Goal: Information Seeking & Learning: Learn about a topic

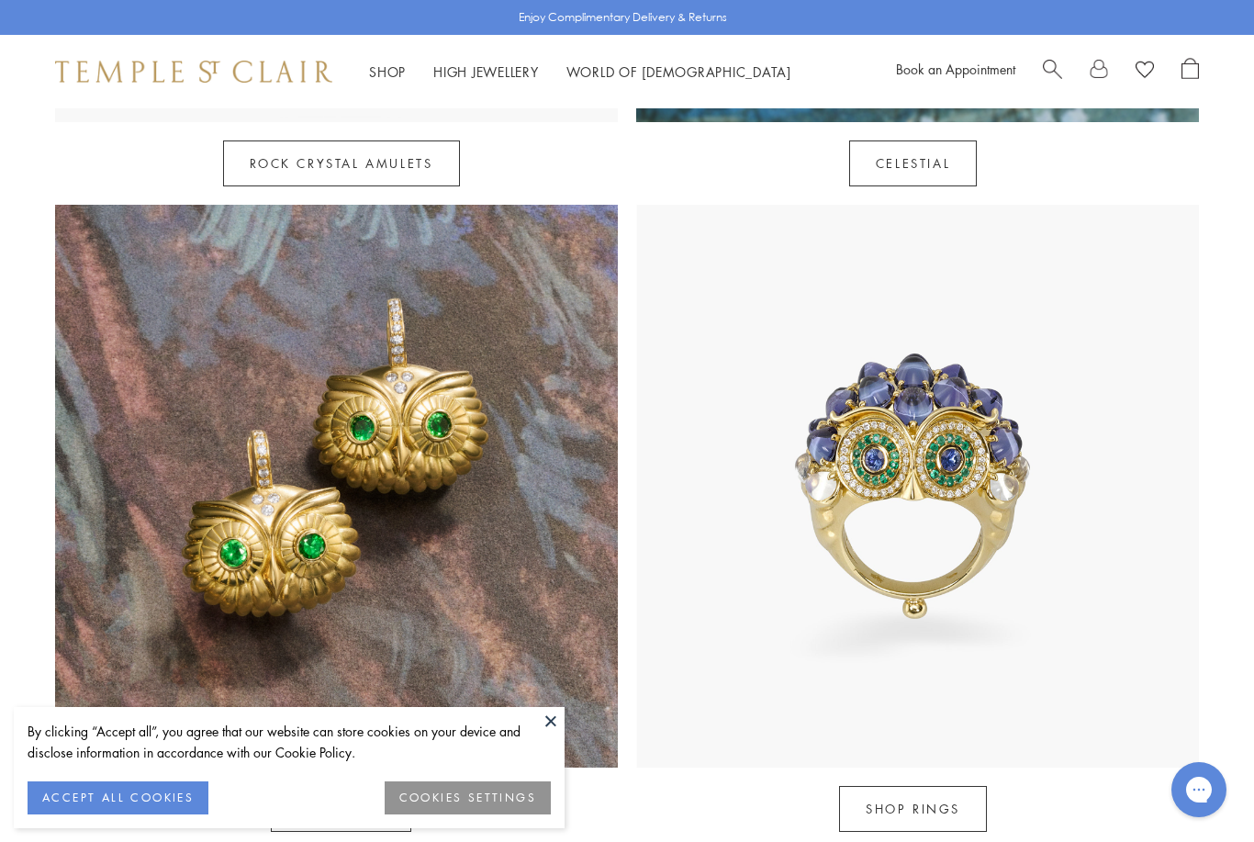
scroll to position [1427, 0]
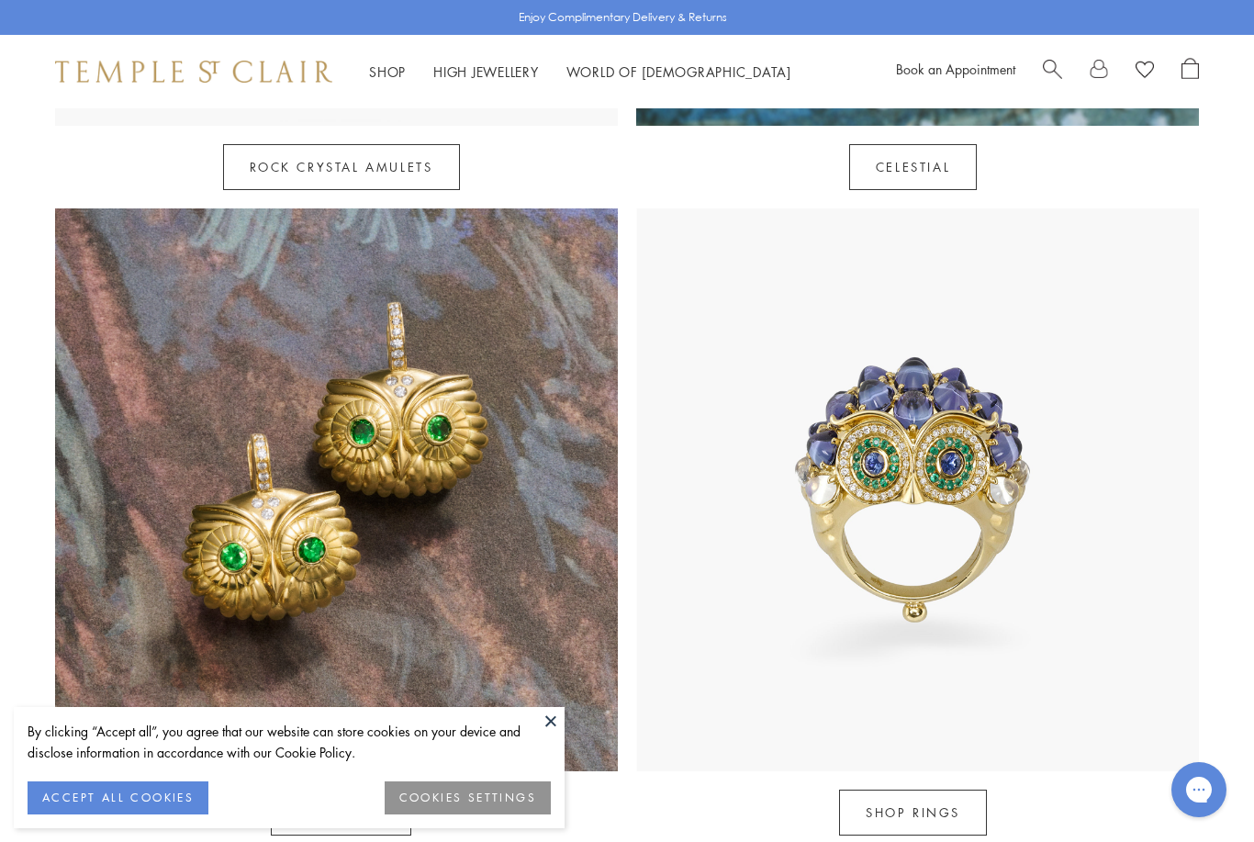
click at [134, 575] on img at bounding box center [336, 489] width 563 height 563
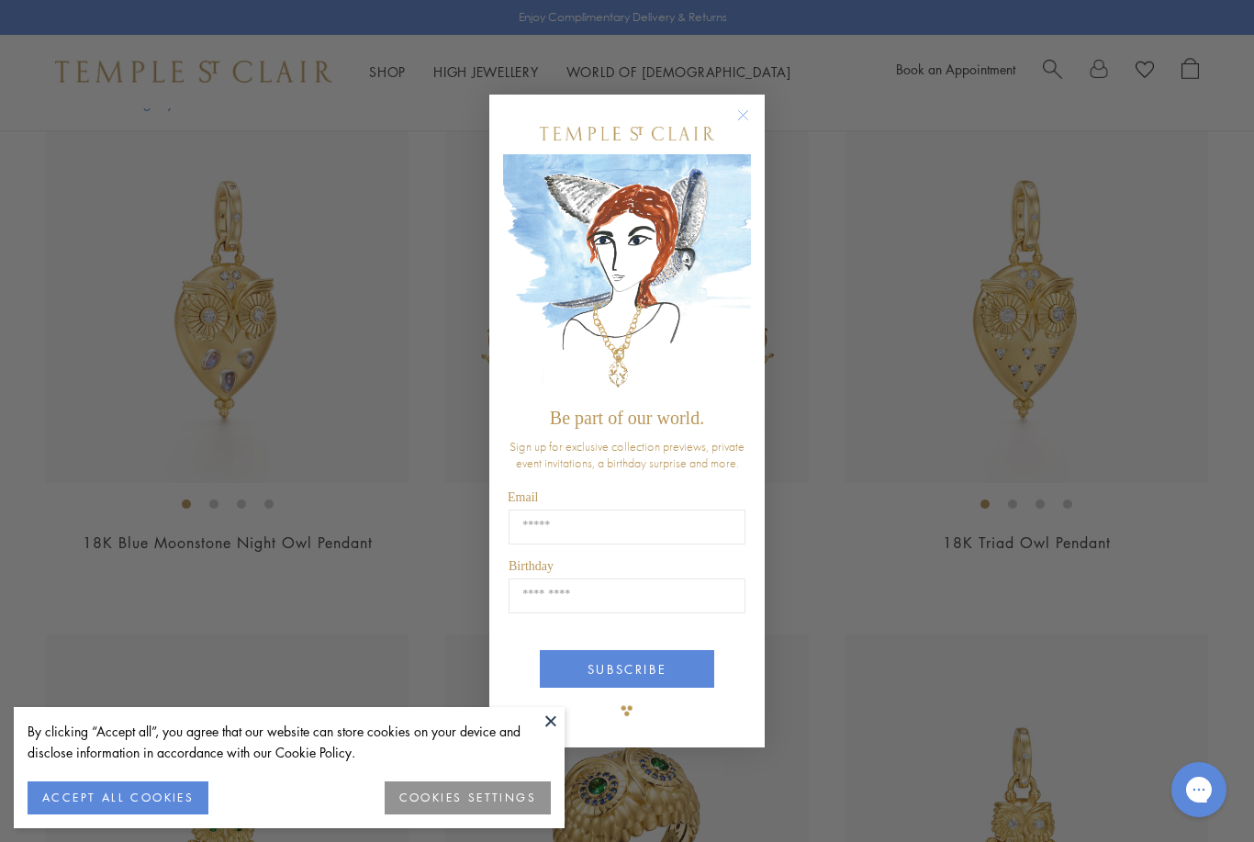
scroll to position [1487, 0]
click at [101, 523] on div "Close dialog Be part of our world. Sign up for exclusive collection previews, p…" at bounding box center [627, 421] width 1254 height 842
click at [55, 465] on div "Close dialog Be part of our world. Sign up for exclusive collection previews, p…" at bounding box center [627, 421] width 1254 height 842
click at [751, 119] on circle "Close dialog" at bounding box center [744, 115] width 22 height 22
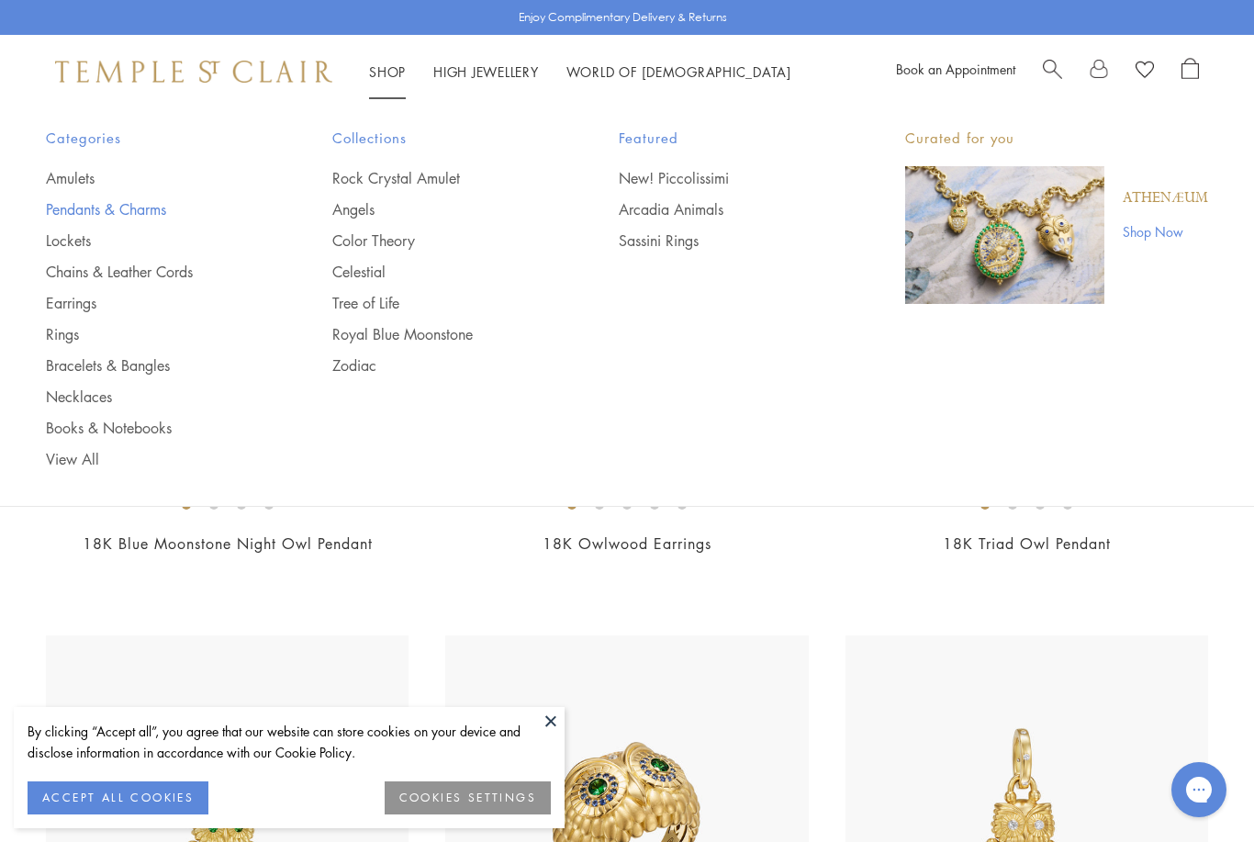
click at [112, 214] on link "Pendants & Charms" at bounding box center [152, 209] width 213 height 20
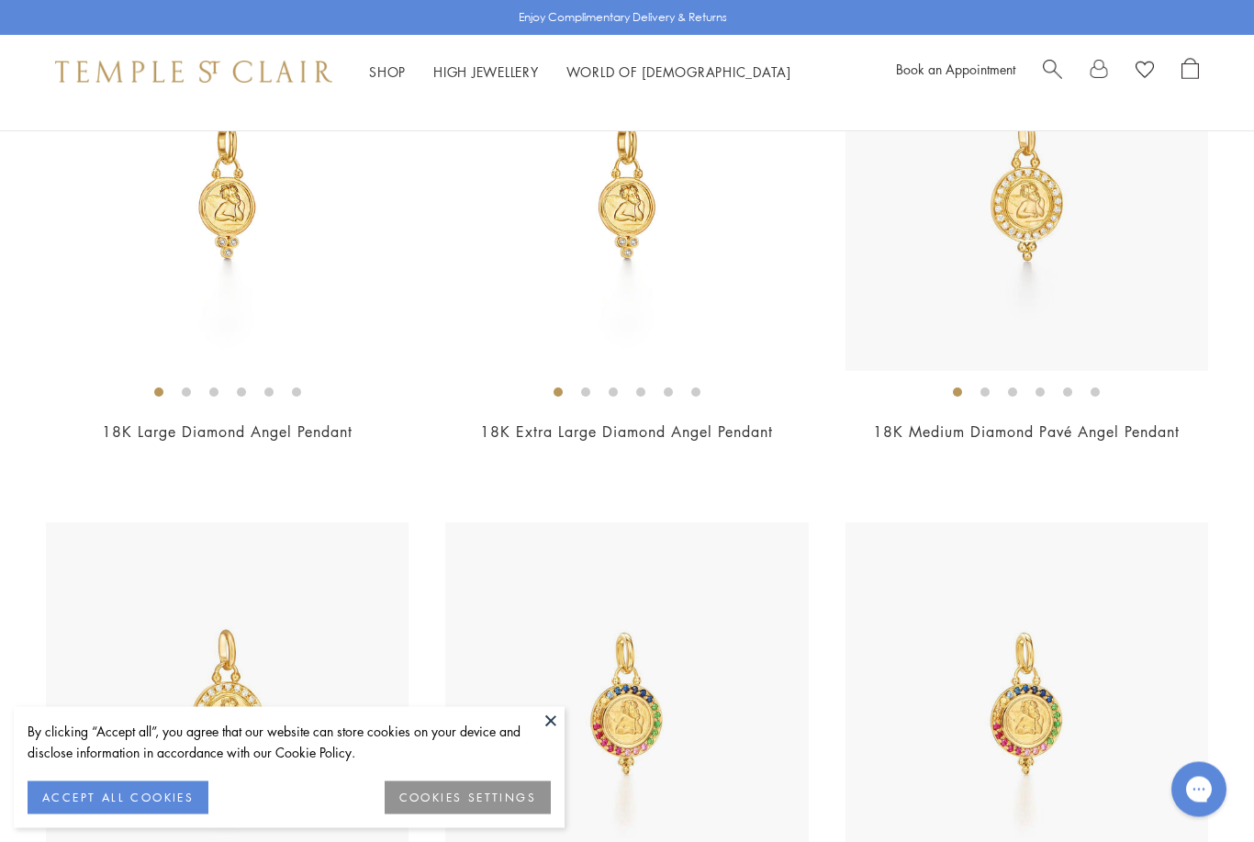
scroll to position [2912, 0]
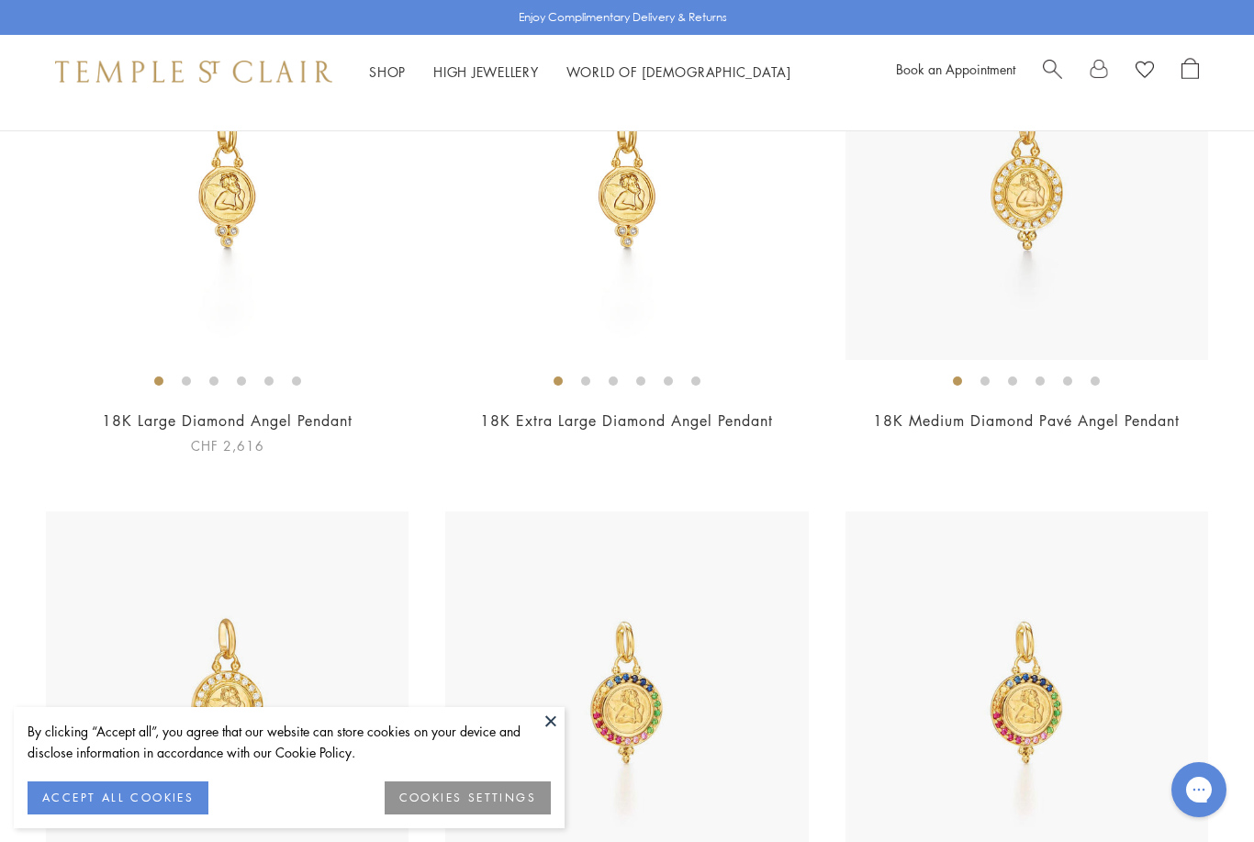
click at [196, 251] on img at bounding box center [227, 178] width 363 height 363
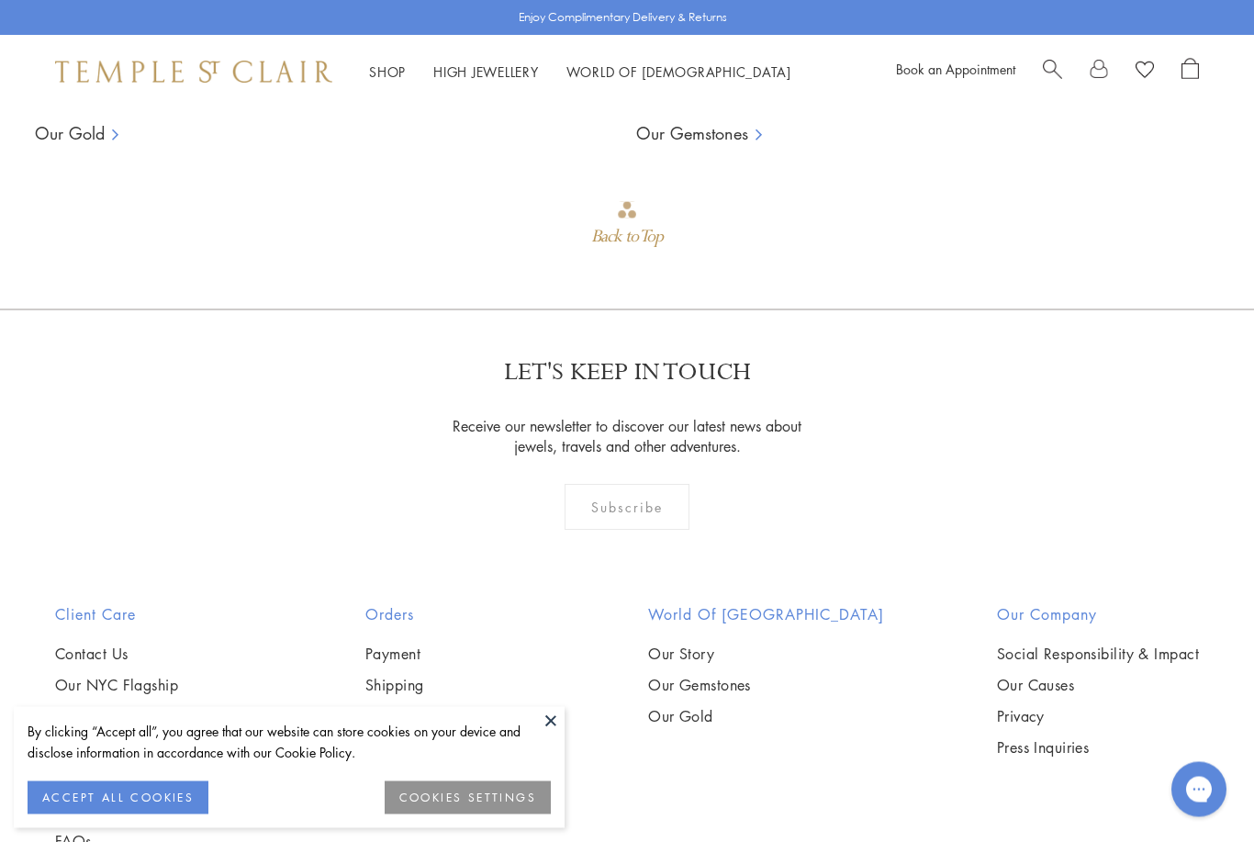
scroll to position [1628, 0]
click at [662, 639] on div "World of Temple St Clair Our Story Our Gemstones Our Gold" at bounding box center [766, 727] width 309 height 248
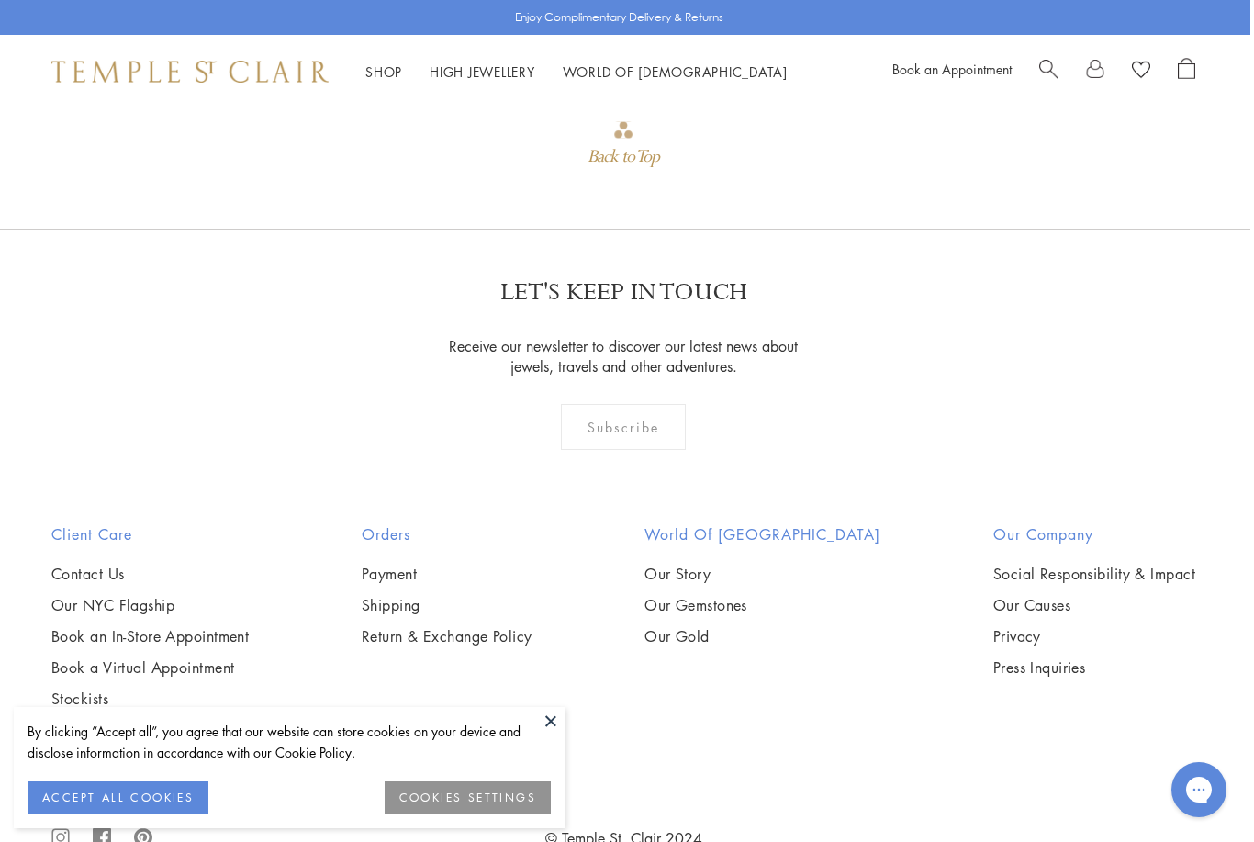
scroll to position [1709, 4]
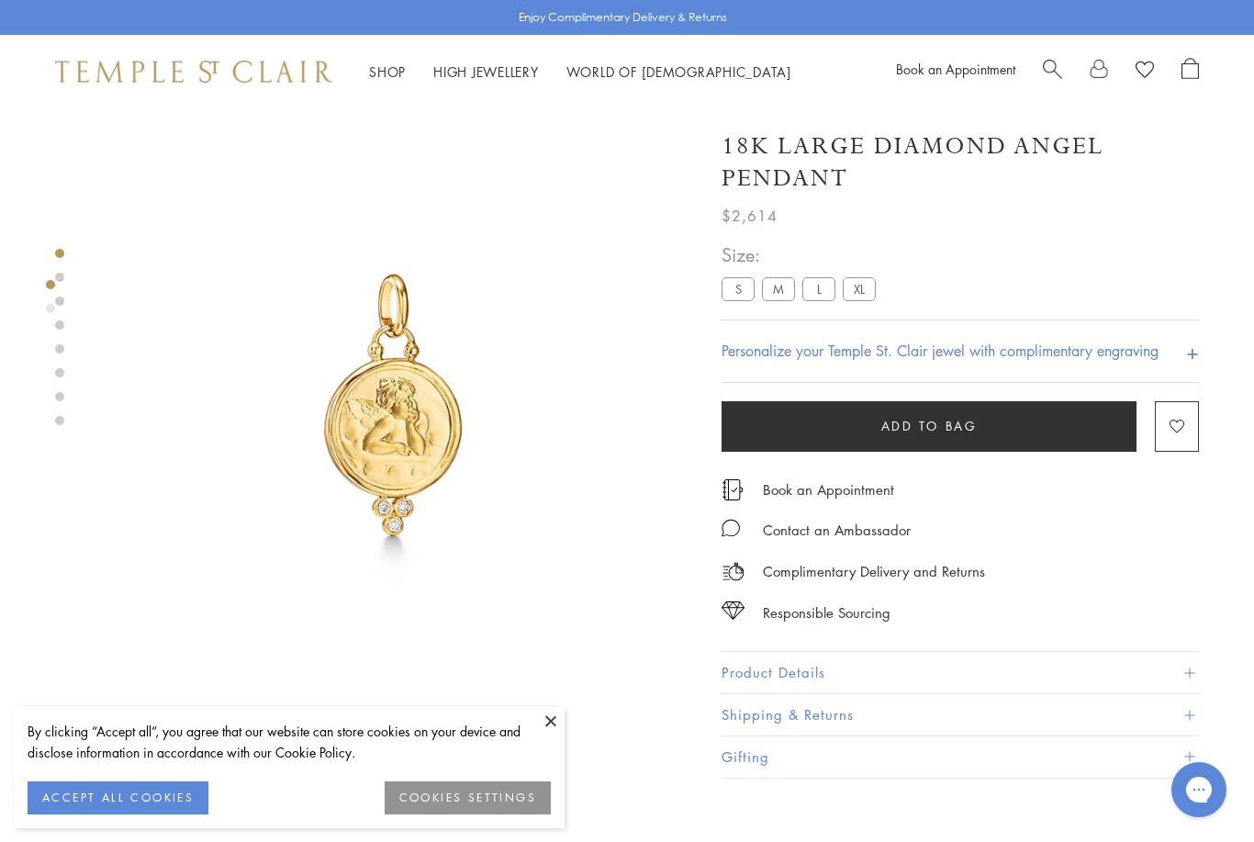
click at [402, 68] on link "Shop Shop" at bounding box center [387, 71] width 37 height 18
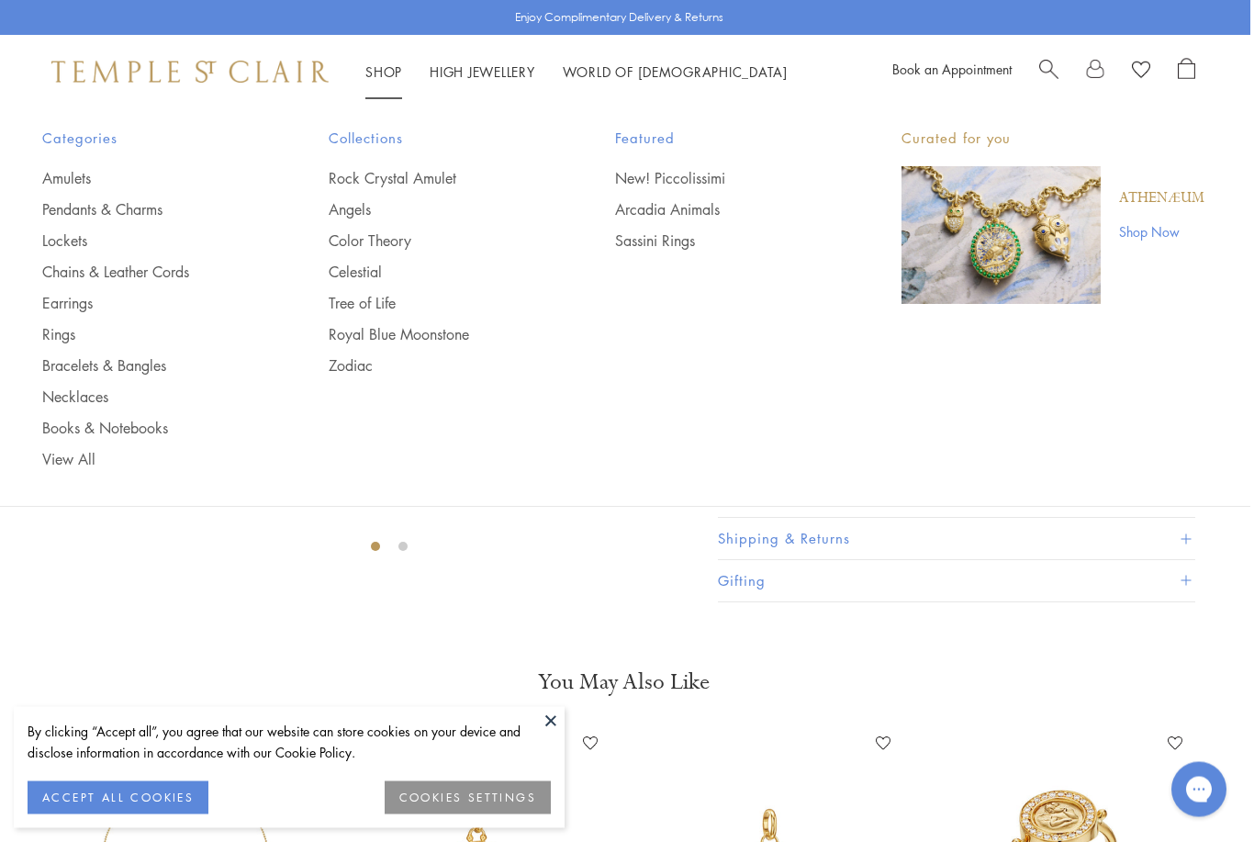
scroll to position [177, 4]
click at [368, 305] on link "Tree of Life" at bounding box center [435, 303] width 213 height 20
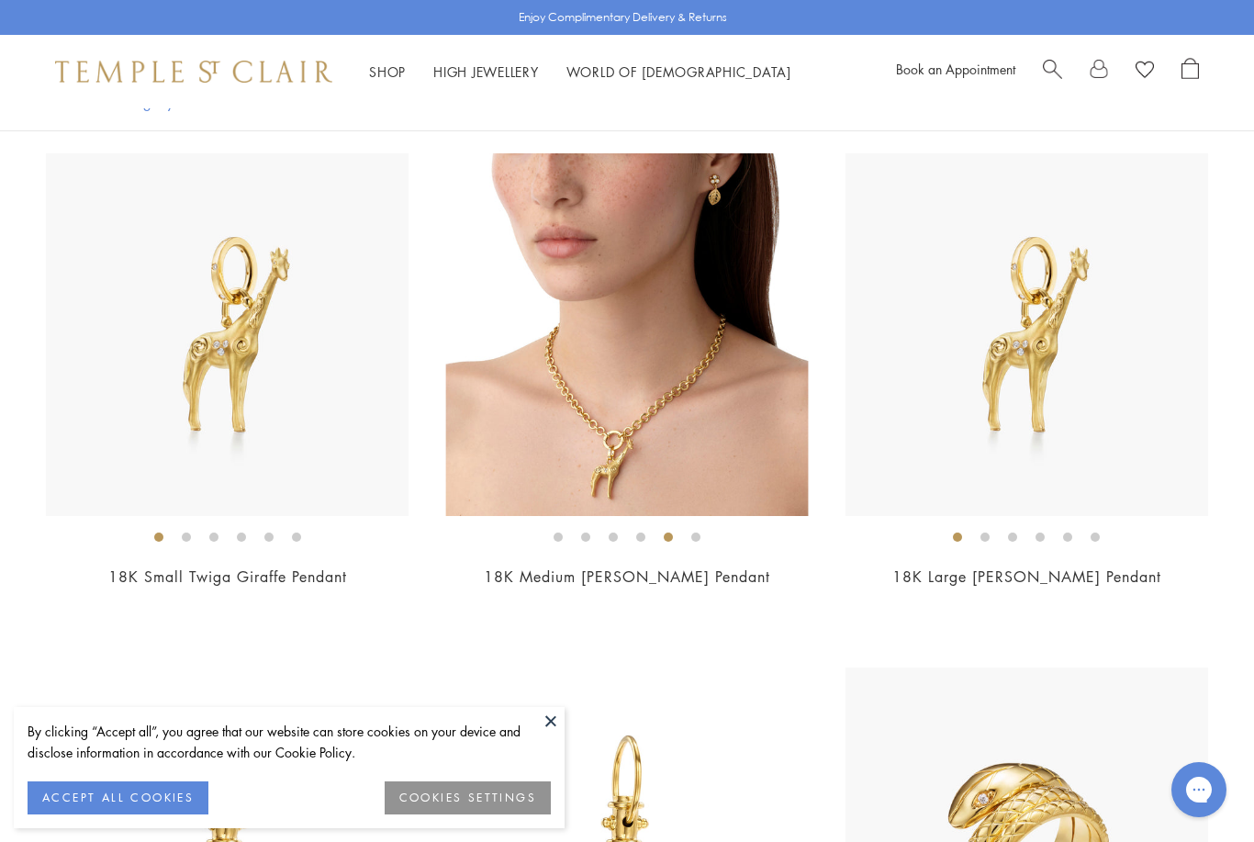
scroll to position [5056, 0]
click at [366, 88] on div "Shop Shop Categories Amulets Pendants & Charms Lockets Chains & Leather Cords E…" at bounding box center [627, 71] width 1254 height 73
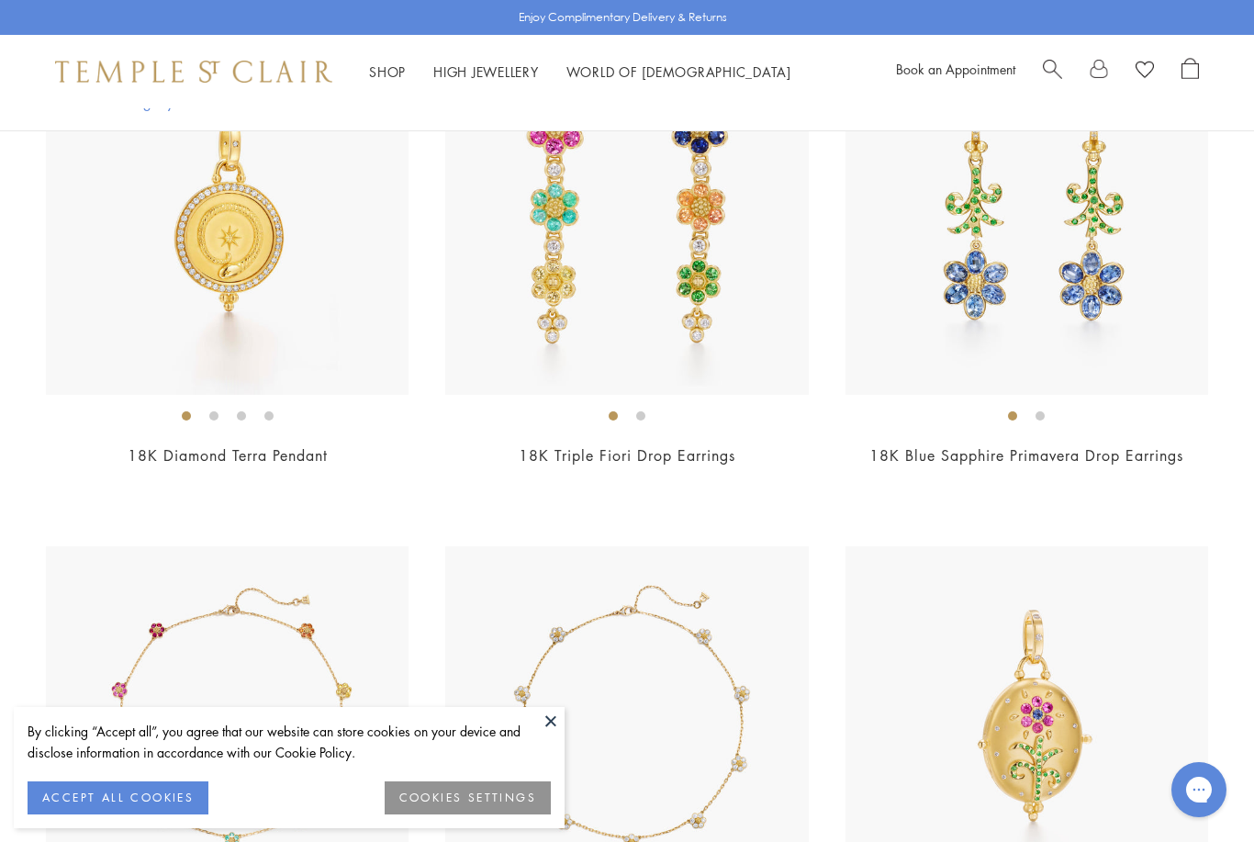
scroll to position [6151, 0]
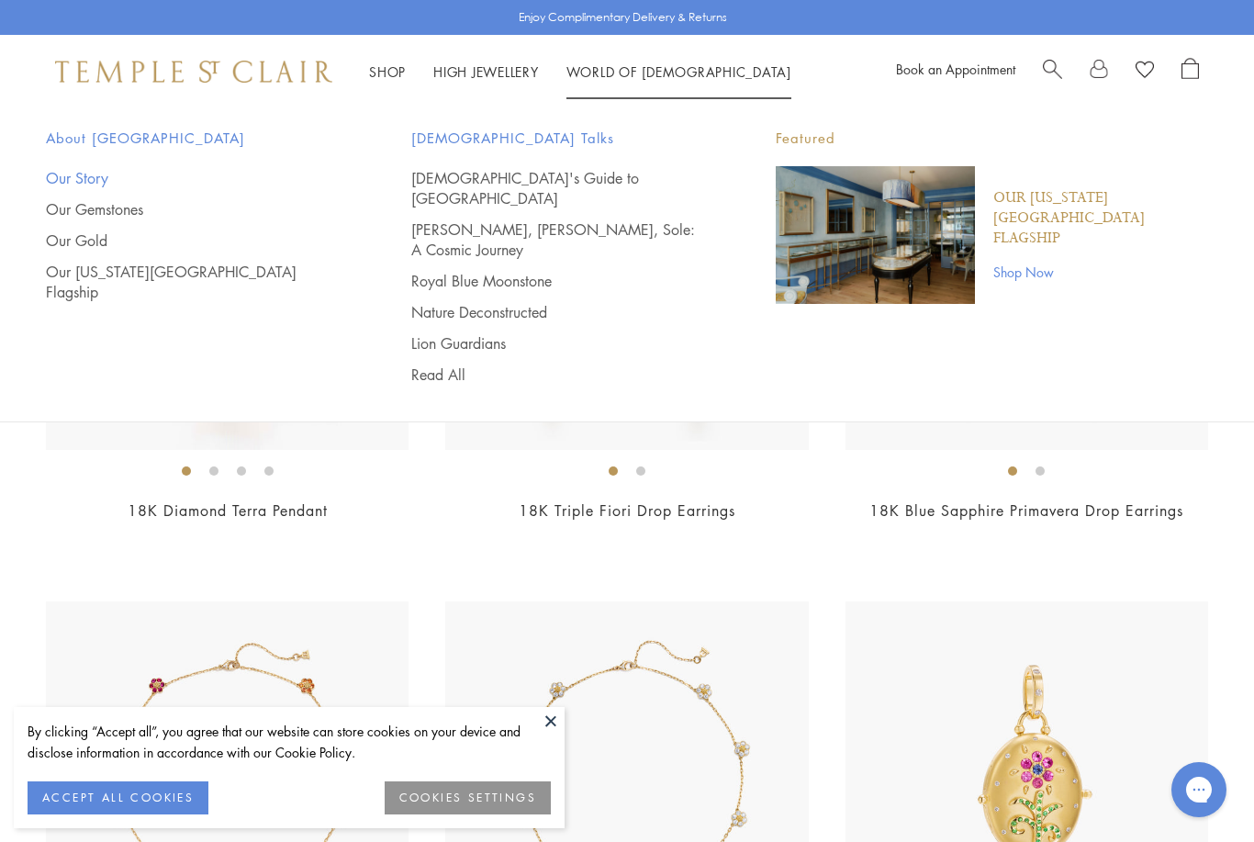
click at [89, 172] on link "Our Story" at bounding box center [192, 178] width 292 height 20
click at [660, 666] on img at bounding box center [626, 782] width 363 height 363
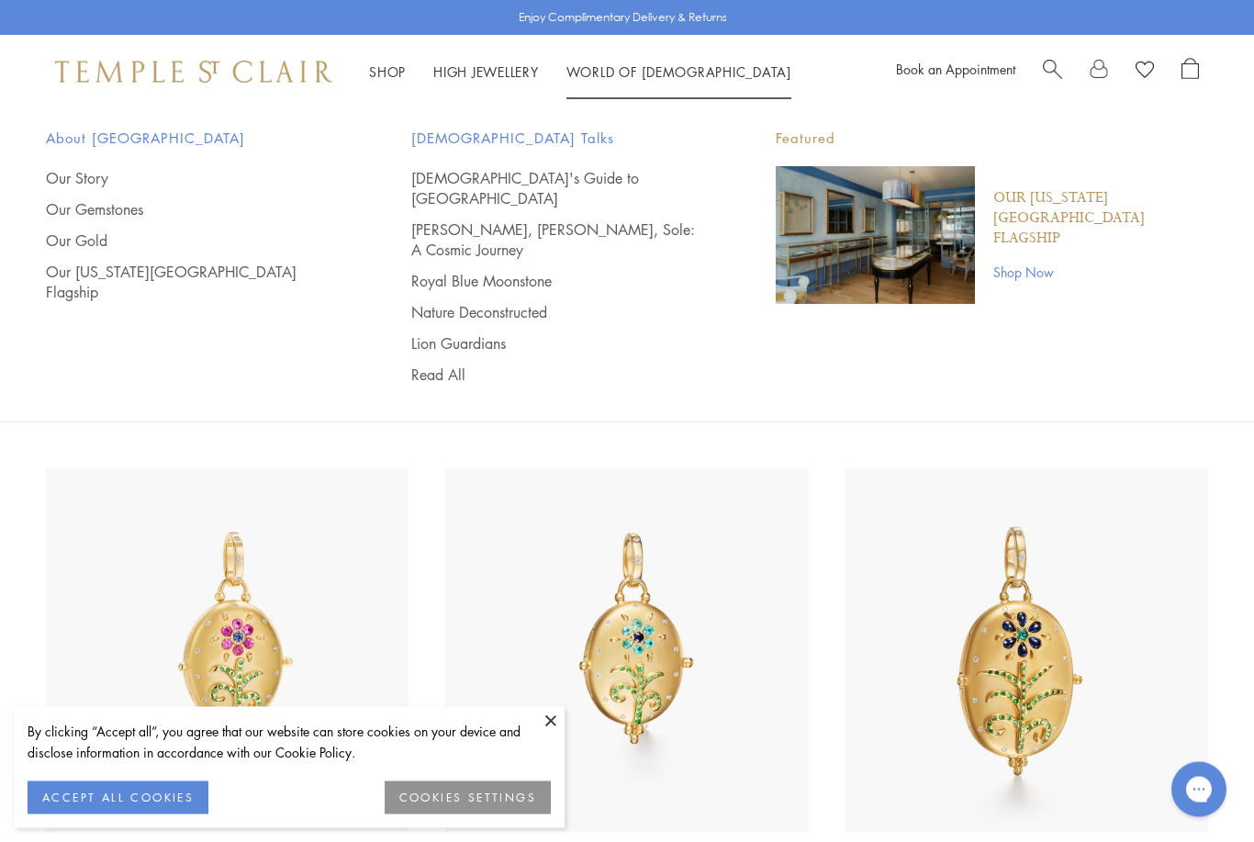
scroll to position [6859, 0]
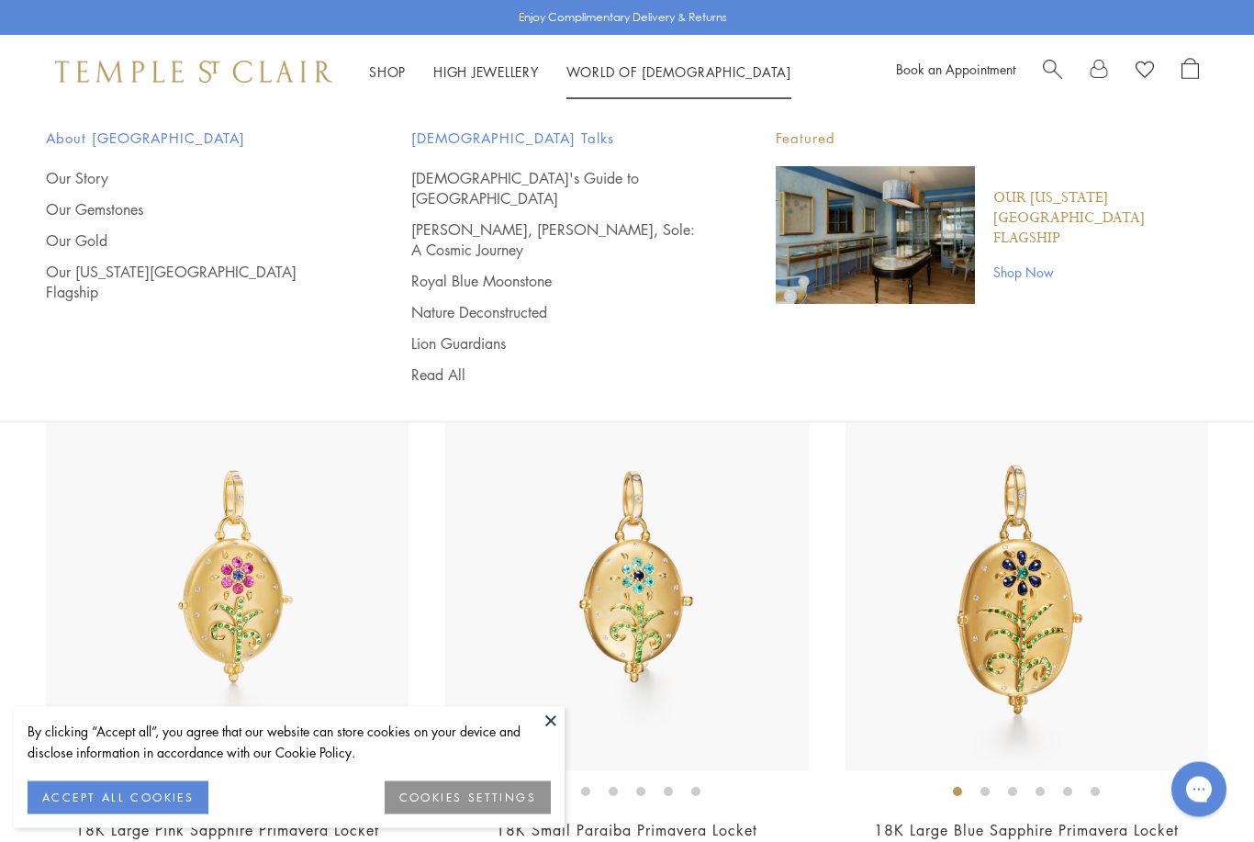
click at [672, 624] on img at bounding box center [626, 589] width 363 height 363
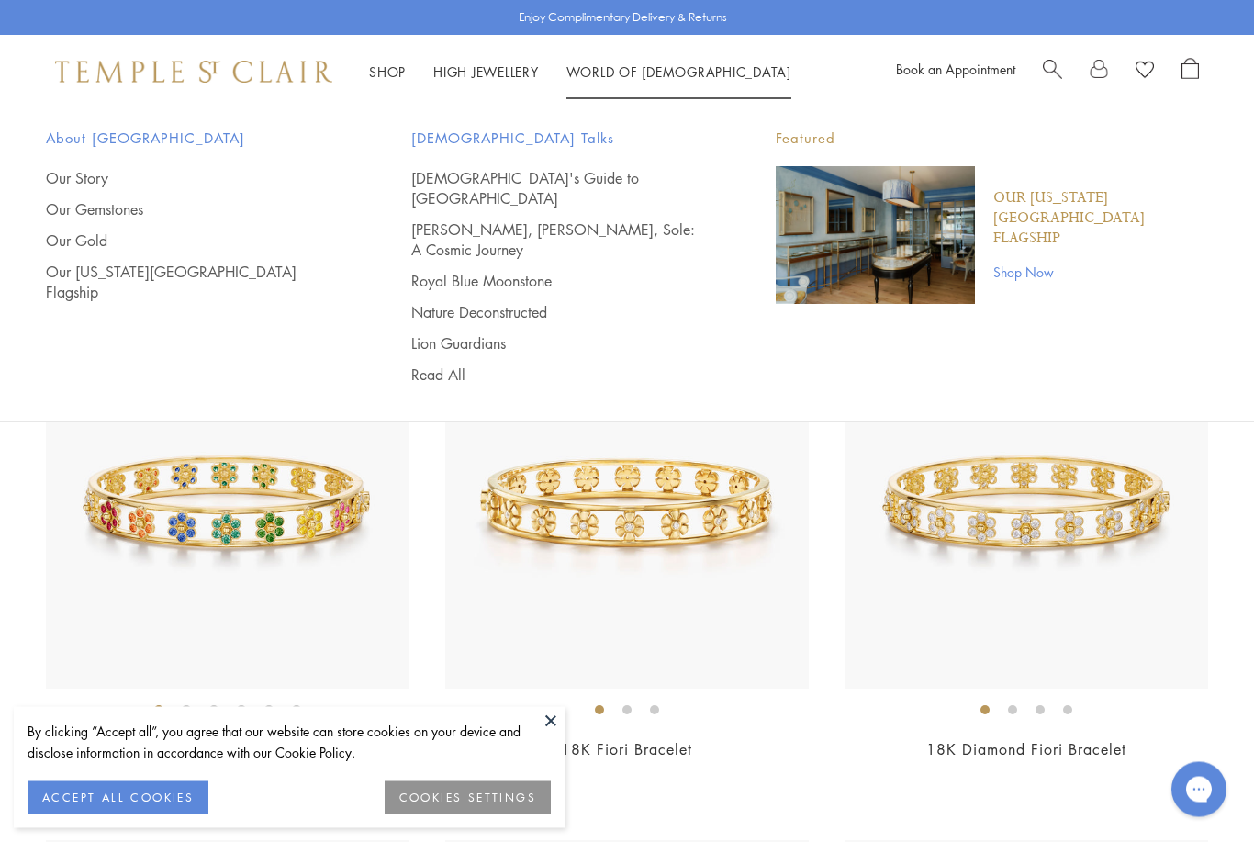
scroll to position [7456, 0]
click at [661, 552] on img at bounding box center [626, 506] width 363 height 363
